Goal: Information Seeking & Learning: Compare options

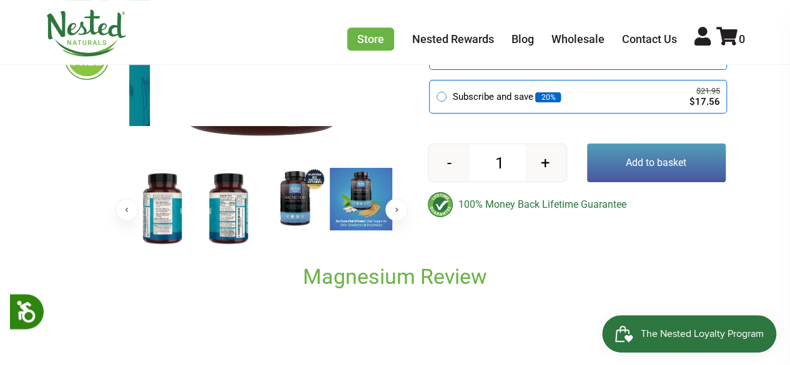
scroll to position [347, 0]
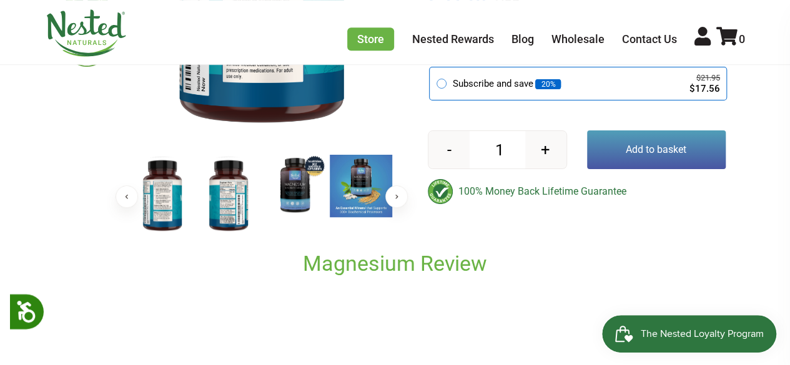
click at [236, 201] on img at bounding box center [228, 195] width 62 height 81
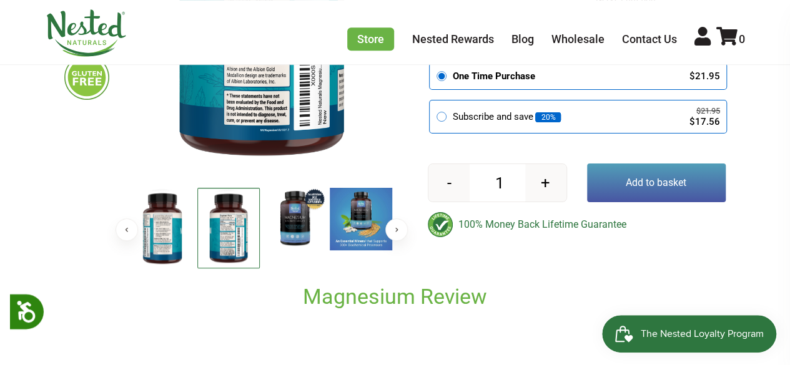
scroll to position [315, 0]
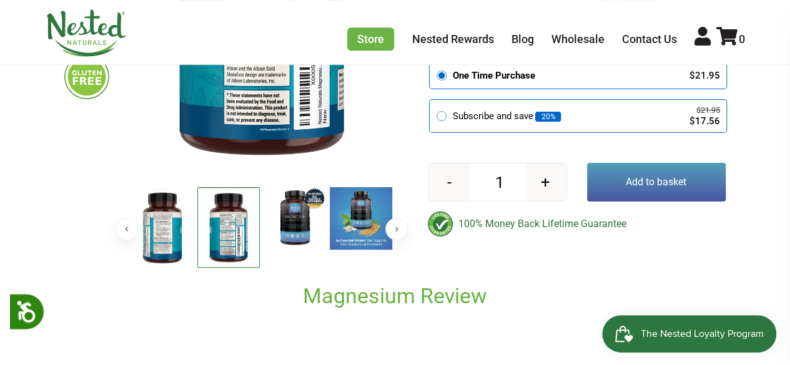
click at [158, 224] on img at bounding box center [162, 227] width 62 height 81
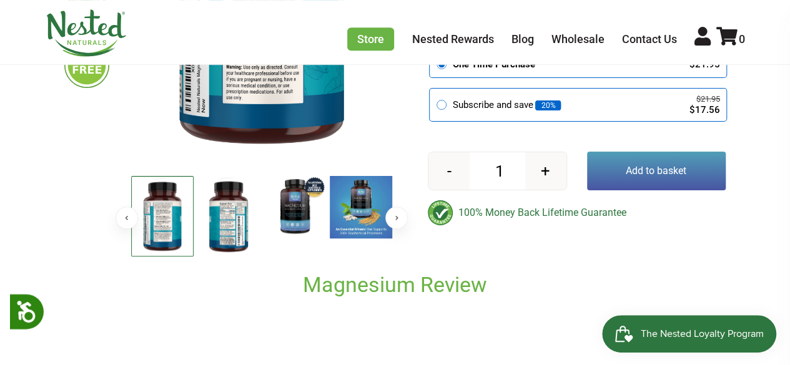
scroll to position [327, 0]
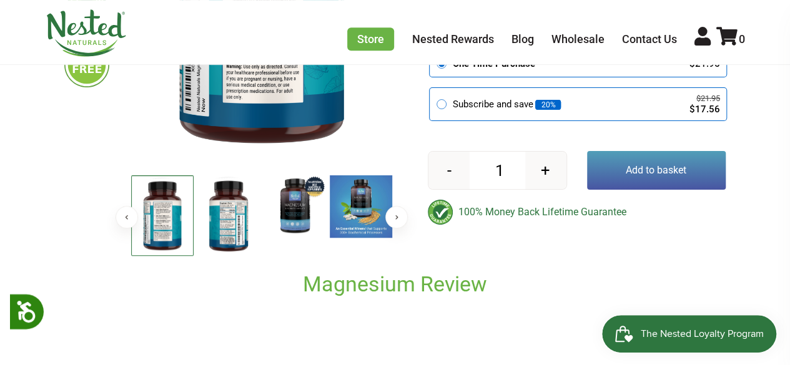
click at [404, 214] on button "Next" at bounding box center [396, 217] width 22 height 22
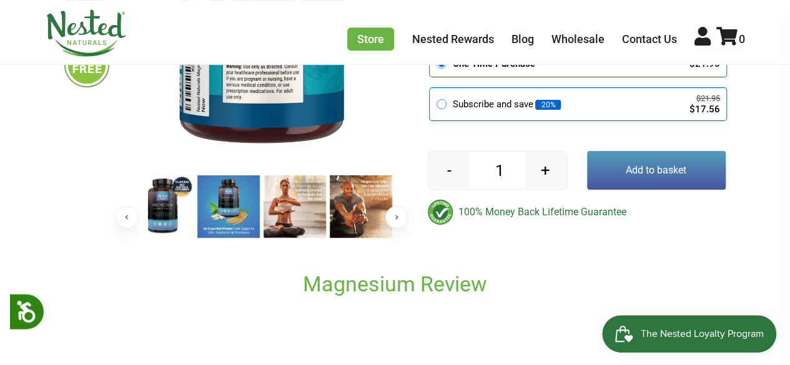
click at [404, 214] on button "Next" at bounding box center [396, 217] width 22 height 22
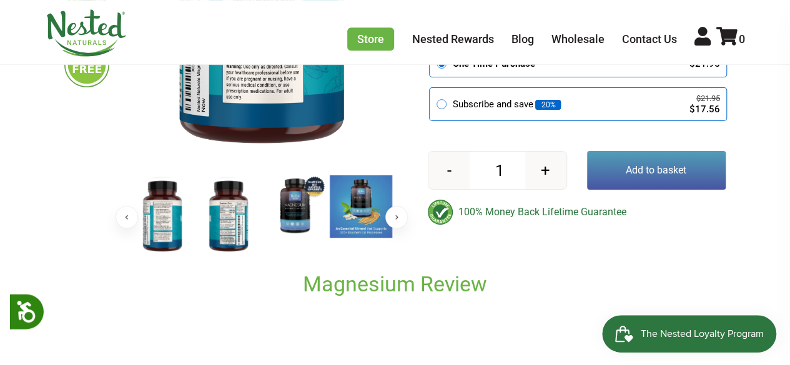
click at [404, 214] on button "Next" at bounding box center [396, 217] width 22 height 22
click at [224, 223] on img at bounding box center [228, 216] width 62 height 81
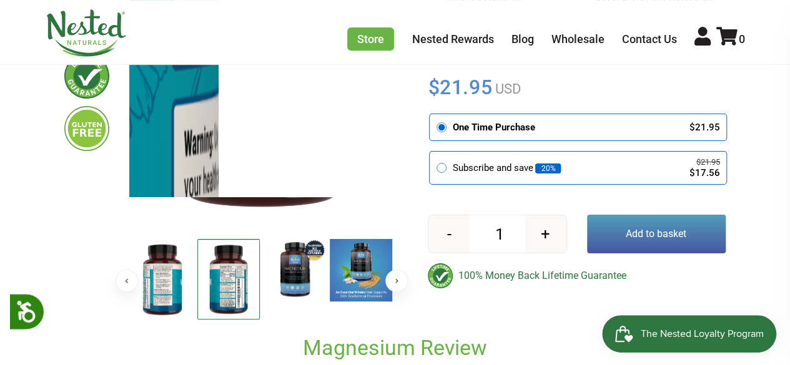
scroll to position [279, 0]
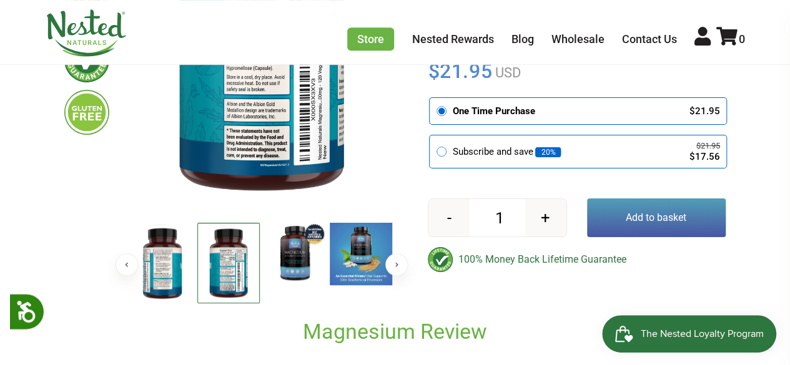
click at [394, 268] on button "Next" at bounding box center [396, 265] width 22 height 22
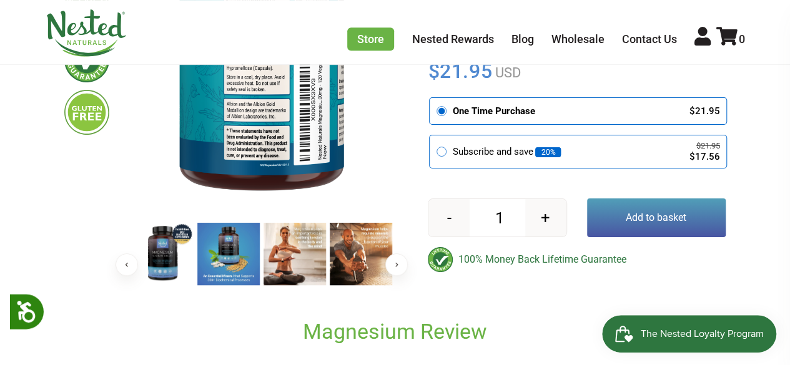
click at [217, 256] on img at bounding box center [228, 254] width 62 height 62
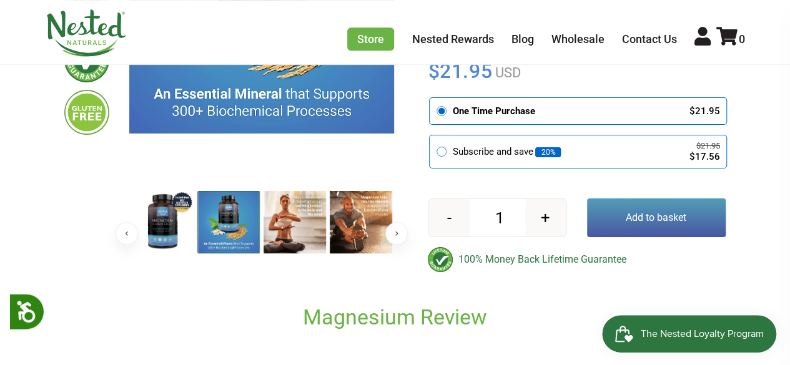
click at [217, 254] on img at bounding box center [228, 222] width 62 height 62
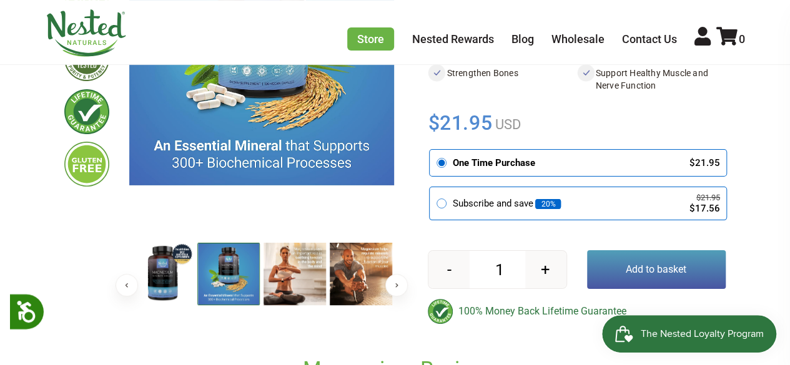
scroll to position [232, 0]
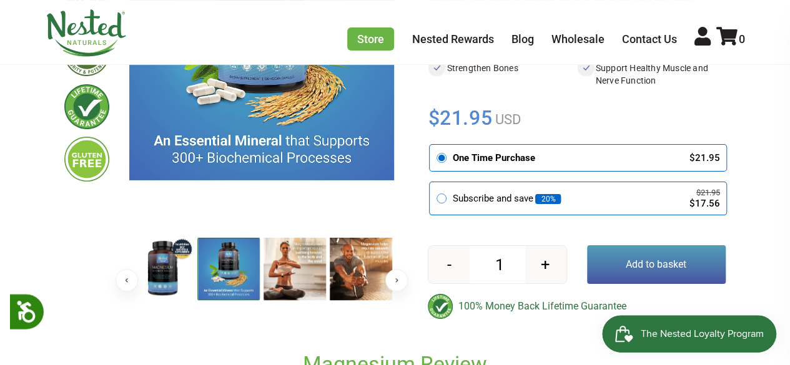
click at [399, 281] on button "Next" at bounding box center [396, 280] width 22 height 22
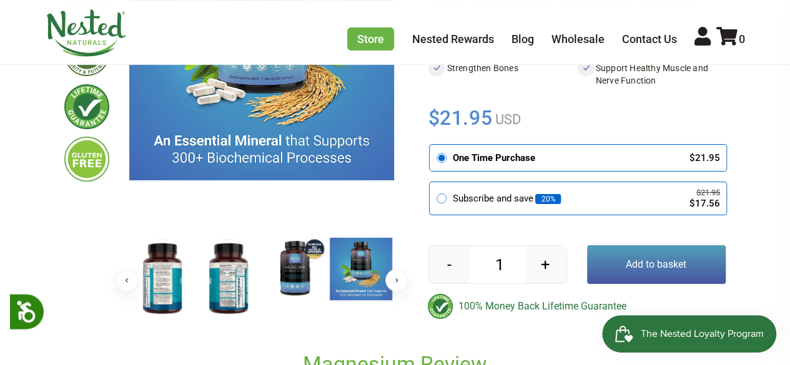
click at [399, 281] on button "Next" at bounding box center [396, 280] width 22 height 22
click at [227, 281] on img at bounding box center [228, 278] width 62 height 81
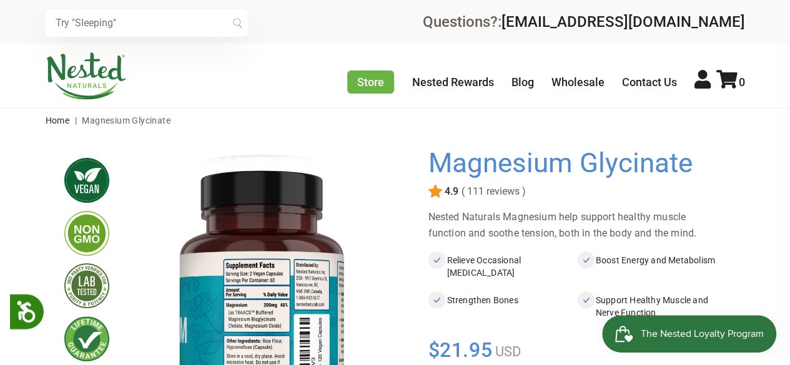
scroll to position [2, 0]
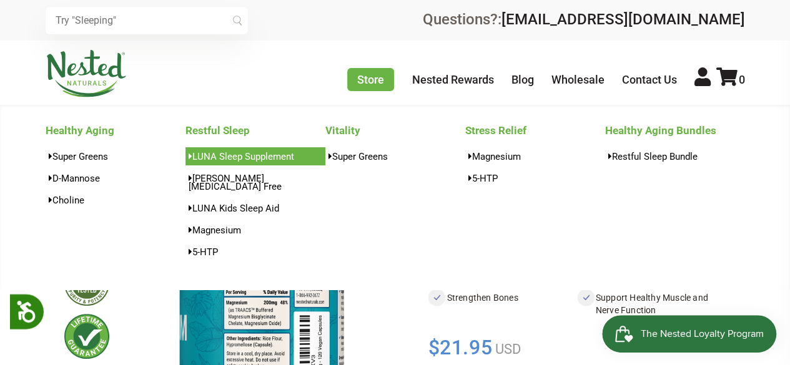
click at [256, 153] on link "LUNA Sleep Supplement" at bounding box center [256, 156] width 140 height 18
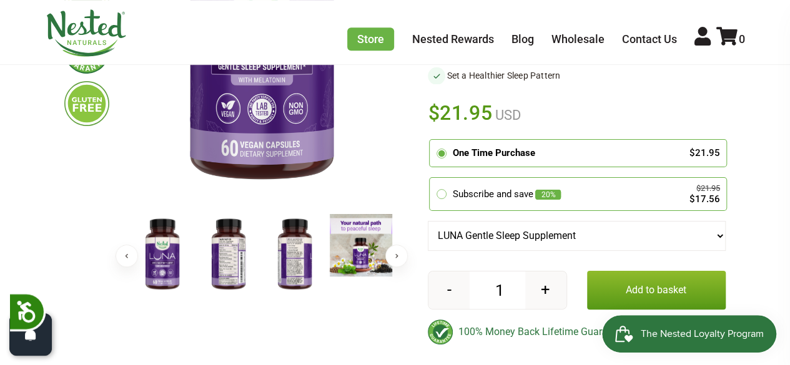
scroll to position [302, 0]
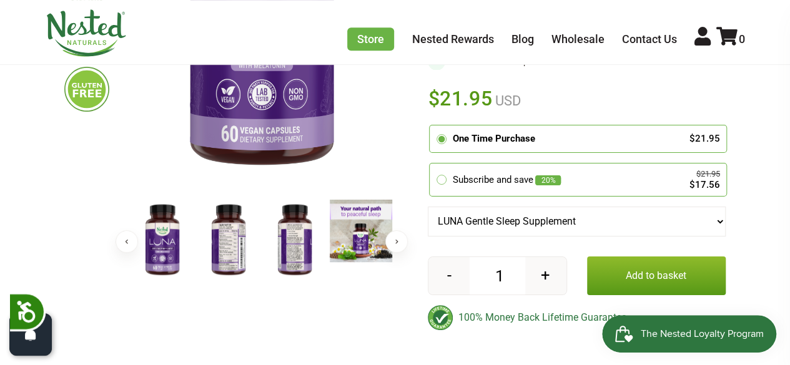
click at [224, 244] on img at bounding box center [228, 240] width 62 height 81
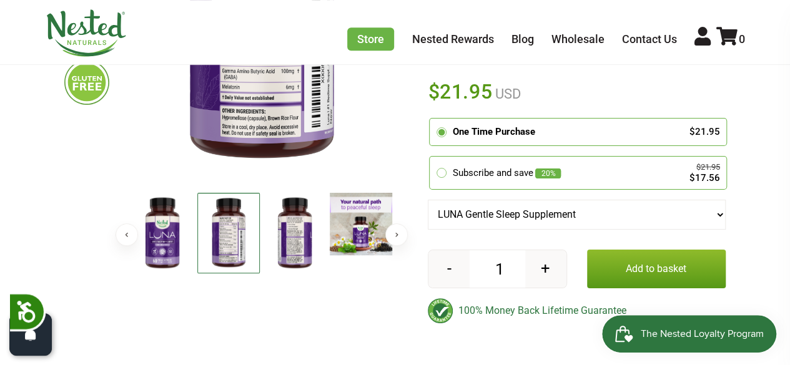
scroll to position [310, 0]
click at [226, 223] on img at bounding box center [228, 232] width 62 height 81
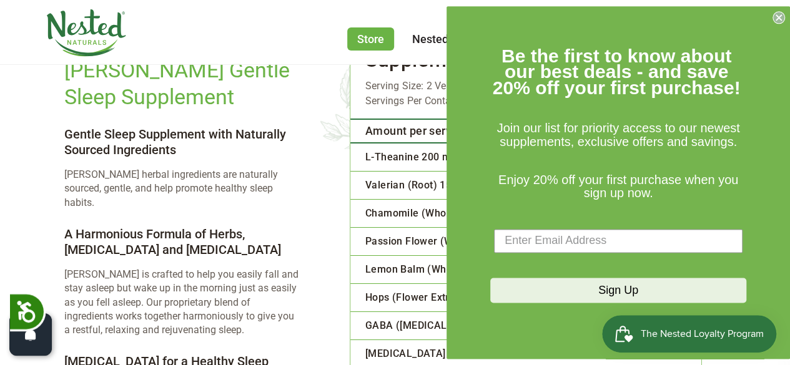
scroll to position [2138, 0]
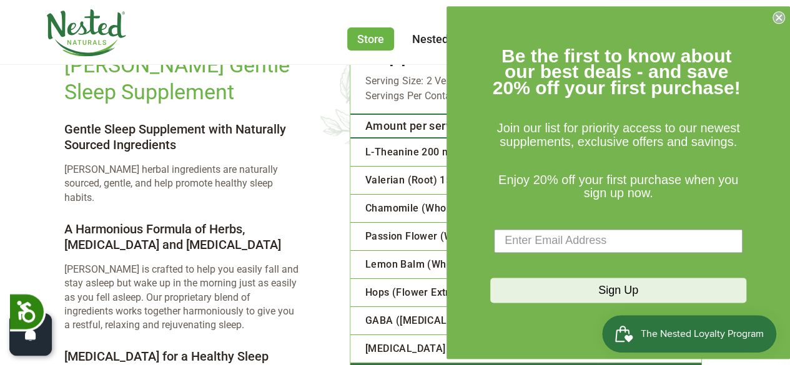
click at [779, 21] on circle "Close dialog" at bounding box center [779, 17] width 12 height 12
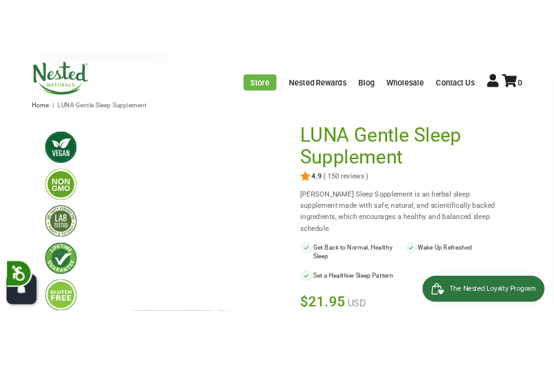
scroll to position [0, 0]
